Goal: Transaction & Acquisition: Purchase product/service

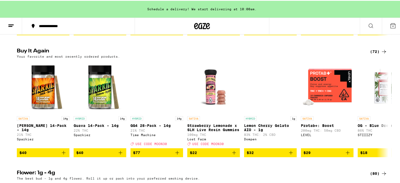
scroll to position [447, 0]
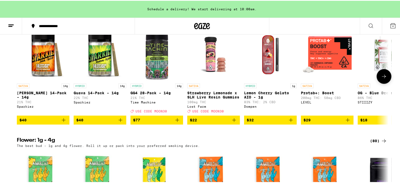
click at [175, 122] on icon "Add to bag" at bounding box center [177, 119] width 6 height 6
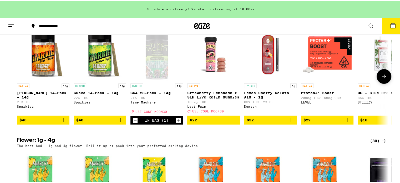
click at [176, 123] on icon "Increment" at bounding box center [178, 119] width 5 height 6
click at [392, 26] on span "2" at bounding box center [393, 25] width 2 height 3
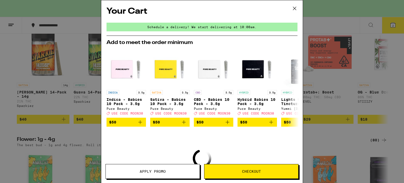
click at [326, 149] on div "Your Cart Schedule a delivery! We start delivering at 10:00am. Add to meet the …" at bounding box center [202, 91] width 404 height 183
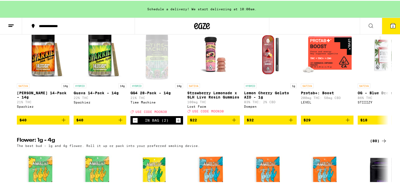
click at [389, 20] on button "2" at bounding box center [393, 25] width 22 height 16
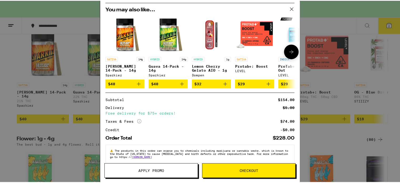
scroll to position [61, 0]
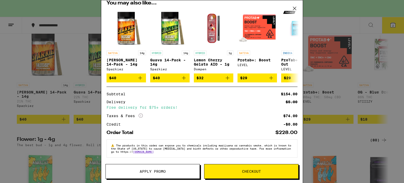
click at [162, 173] on span "Apply Promo" at bounding box center [153, 171] width 26 height 4
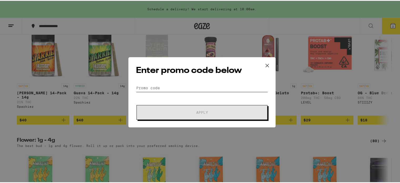
click at [174, 88] on input "Promo Code" at bounding box center [202, 87] width 132 height 8
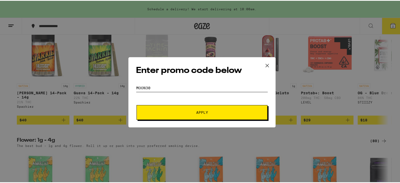
type input "moon30"
click at [136, 104] on button "Apply" at bounding box center [201, 111] width 131 height 15
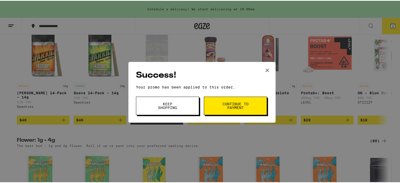
click at [230, 103] on span "Continue to payment" at bounding box center [235, 104] width 27 height 7
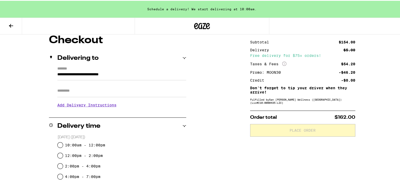
scroll to position [105, 0]
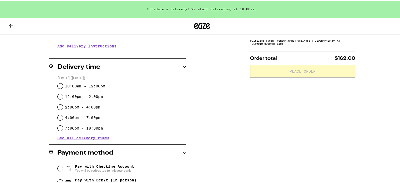
click at [92, 82] on div "10:00am - 12:00pm" at bounding box center [122, 85] width 129 height 11
click at [93, 83] on label "10:00am - 12:00pm" at bounding box center [85, 85] width 40 height 4
click at [63, 83] on input "10:00am - 12:00pm" at bounding box center [60, 85] width 5 height 5
radio input "true"
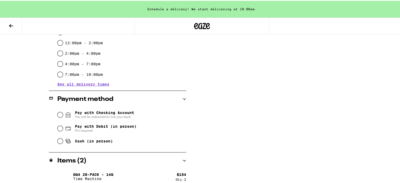
scroll to position [163, 0]
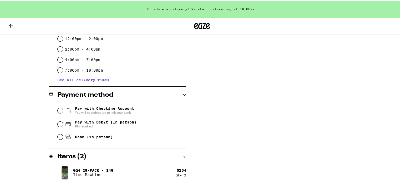
click at [95, 136] on span "Cash (in person)" at bounding box center [94, 136] width 38 height 4
click at [63, 136] on input "Cash (in person)" at bounding box center [60, 135] width 5 height 5
radio input "true"
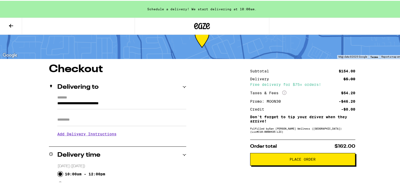
scroll to position [26, 0]
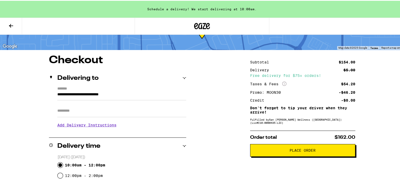
click at [299, 149] on span "Place Order" at bounding box center [302, 149] width 26 height 4
